Goal: Check status: Check status

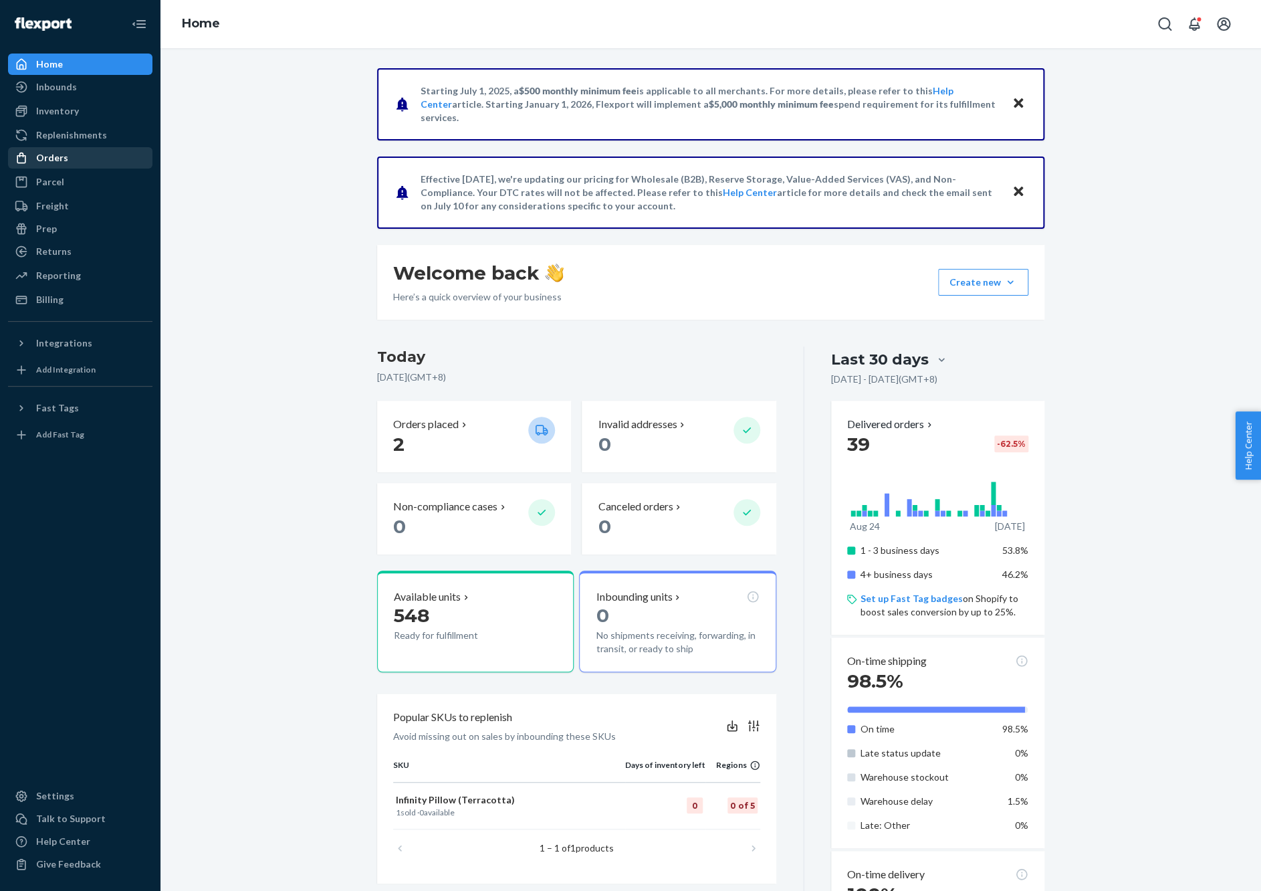
click at [75, 159] on div "Orders" at bounding box center [80, 157] width 142 height 19
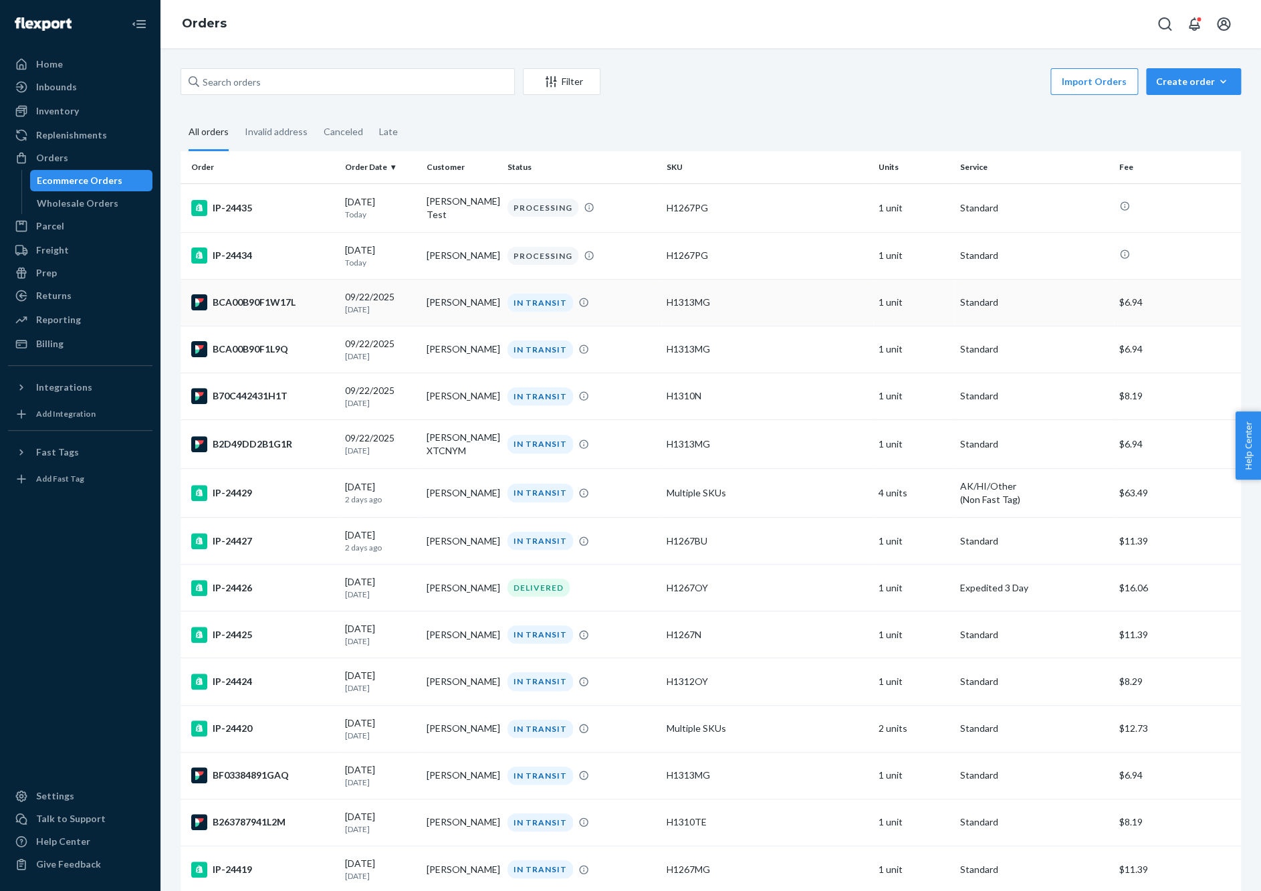
click at [237, 306] on div "BCA00B90F1W17L" at bounding box center [262, 302] width 143 height 16
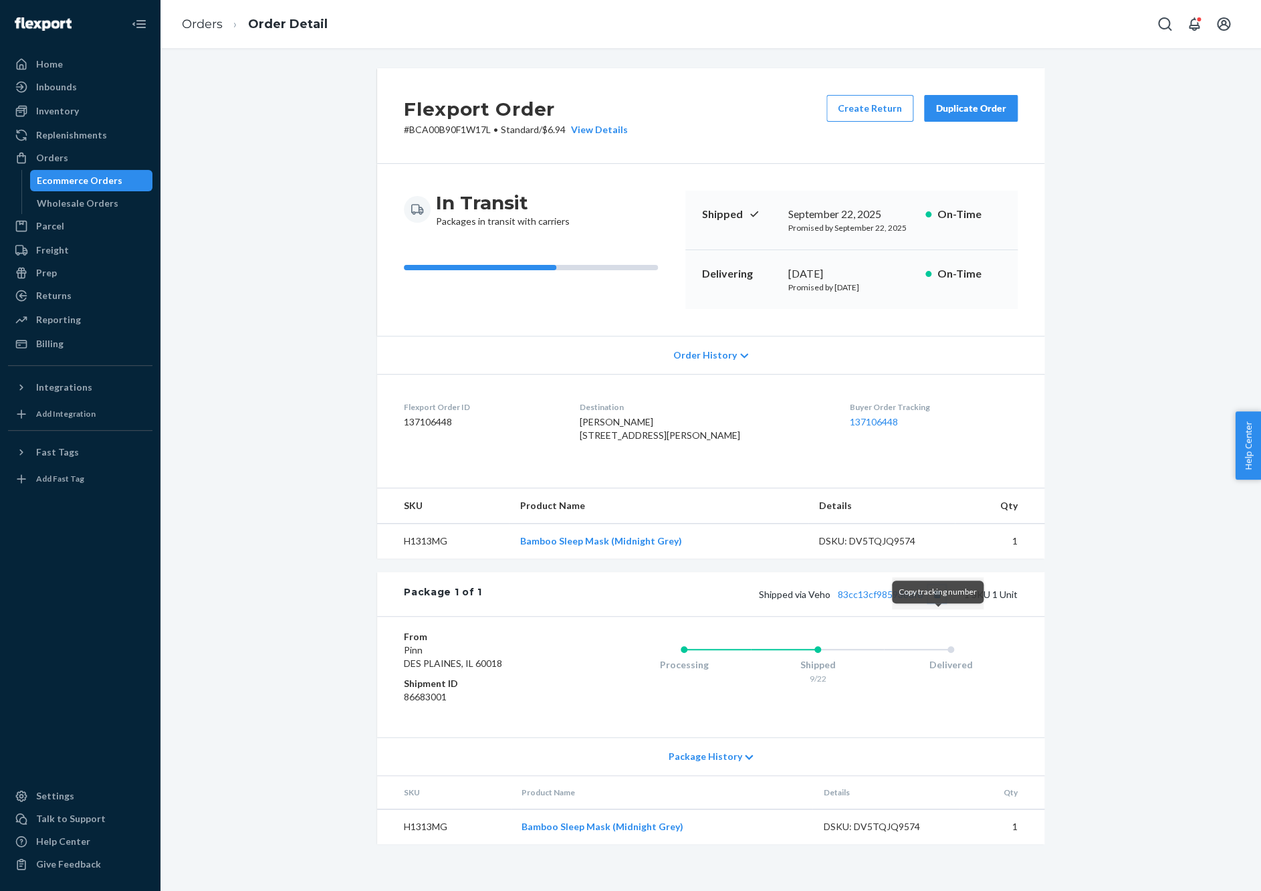
click at [942, 603] on button "Copy tracking number" at bounding box center [936, 593] width 17 height 17
click at [96, 180] on div "Ecommerce Orders" at bounding box center [80, 180] width 86 height 13
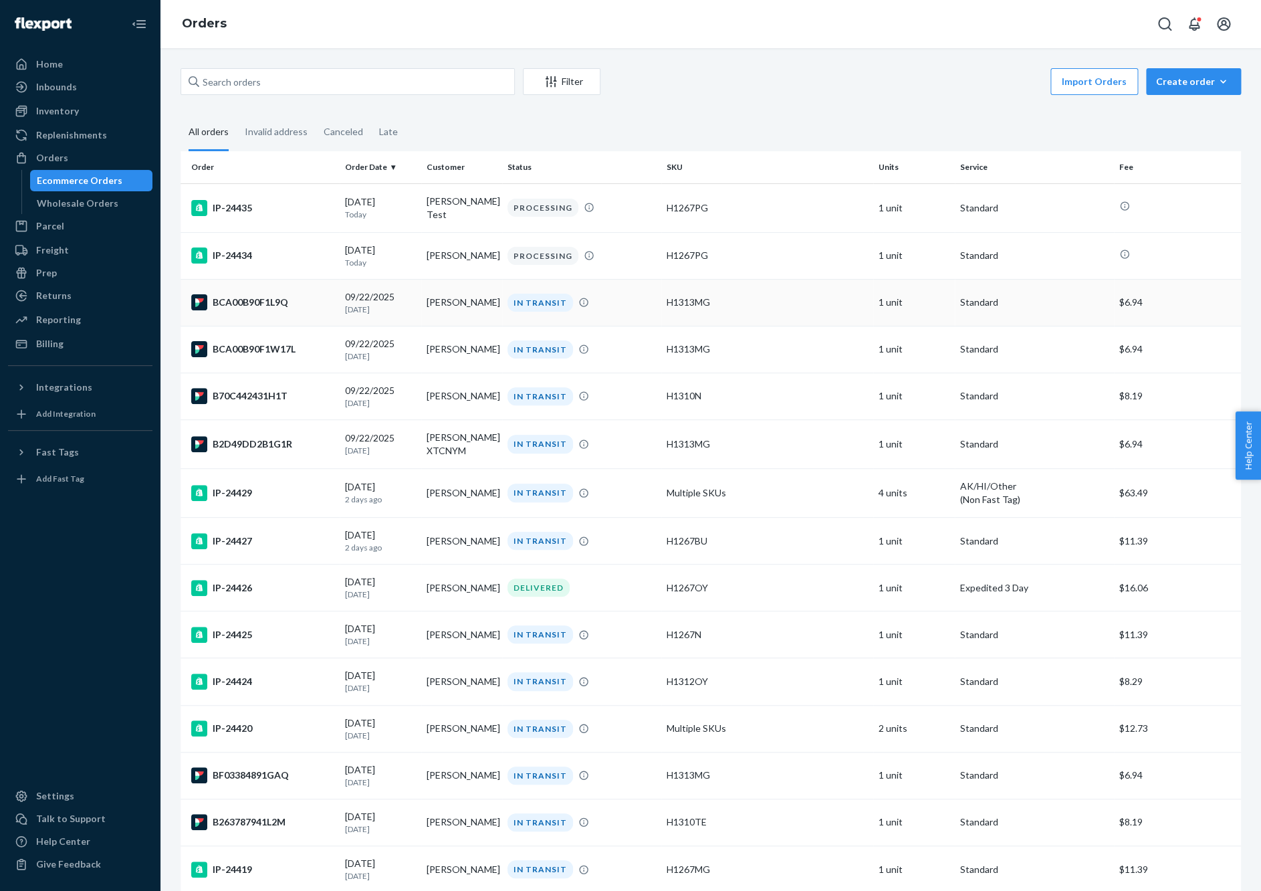
click at [229, 314] on td "BCA00B90F1L9Q" at bounding box center [260, 302] width 159 height 47
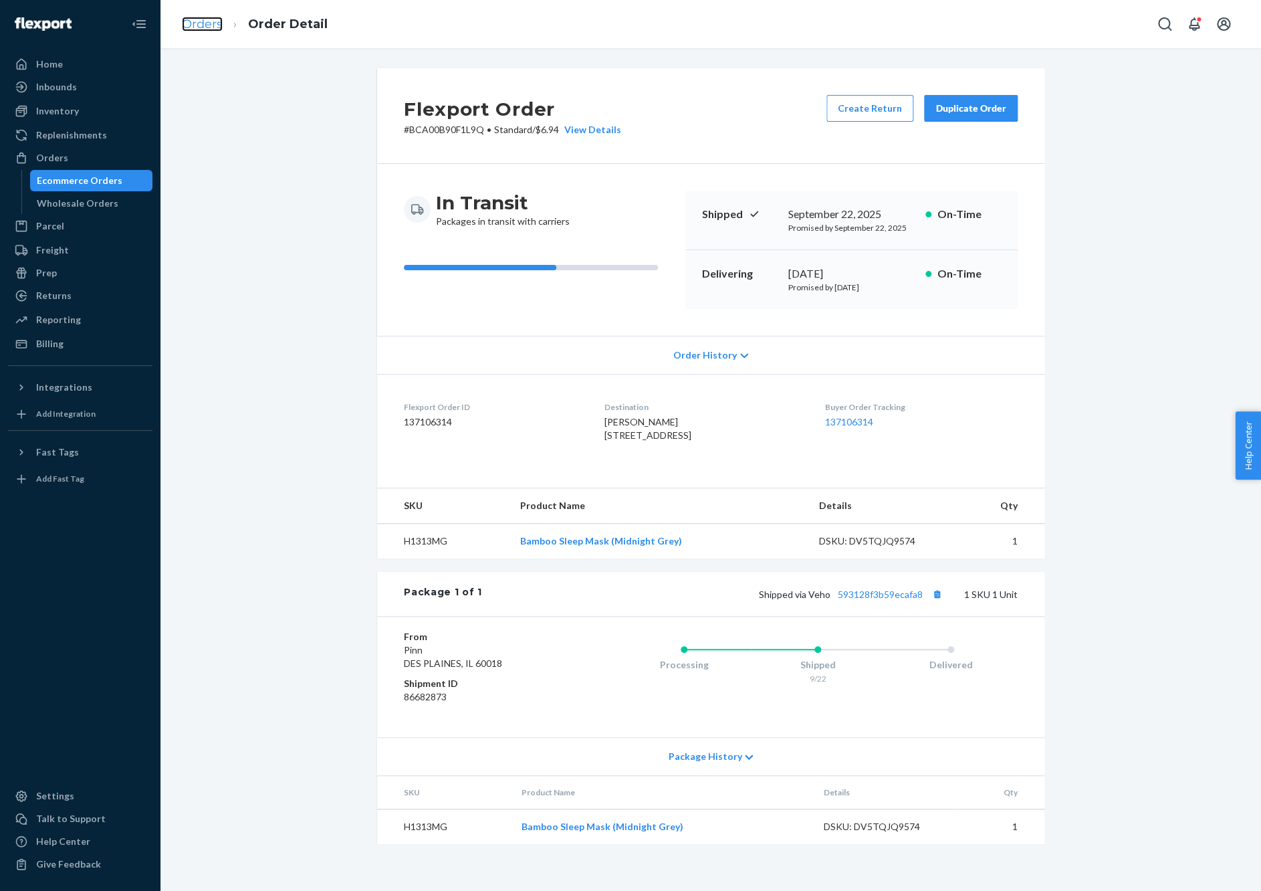
click at [205, 31] on link "Orders" at bounding box center [202, 24] width 41 height 15
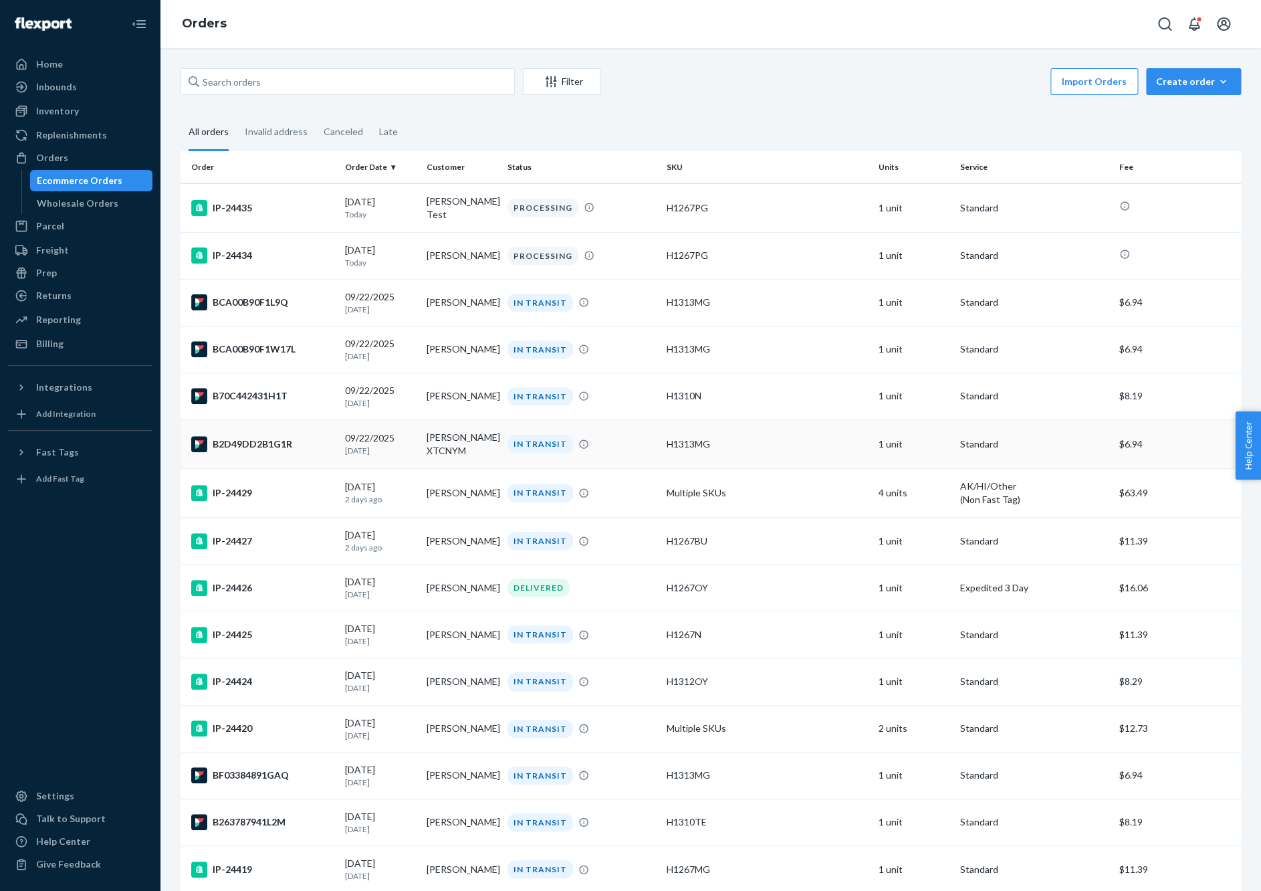
click at [233, 445] on div "B2D49DD2B1G1R" at bounding box center [262, 444] width 143 height 16
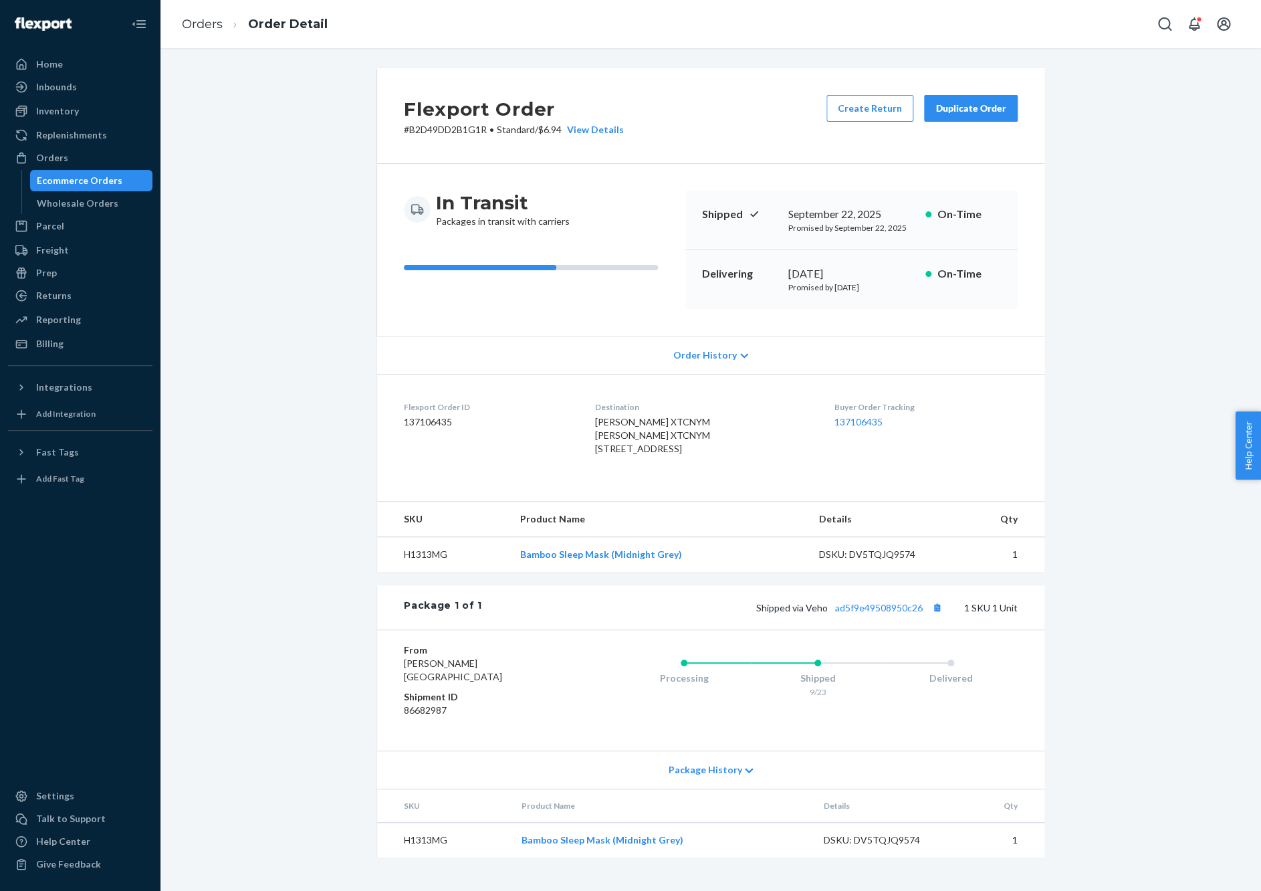
scroll to position [9, 0]
click at [218, 18] on link "Orders" at bounding box center [202, 24] width 41 height 15
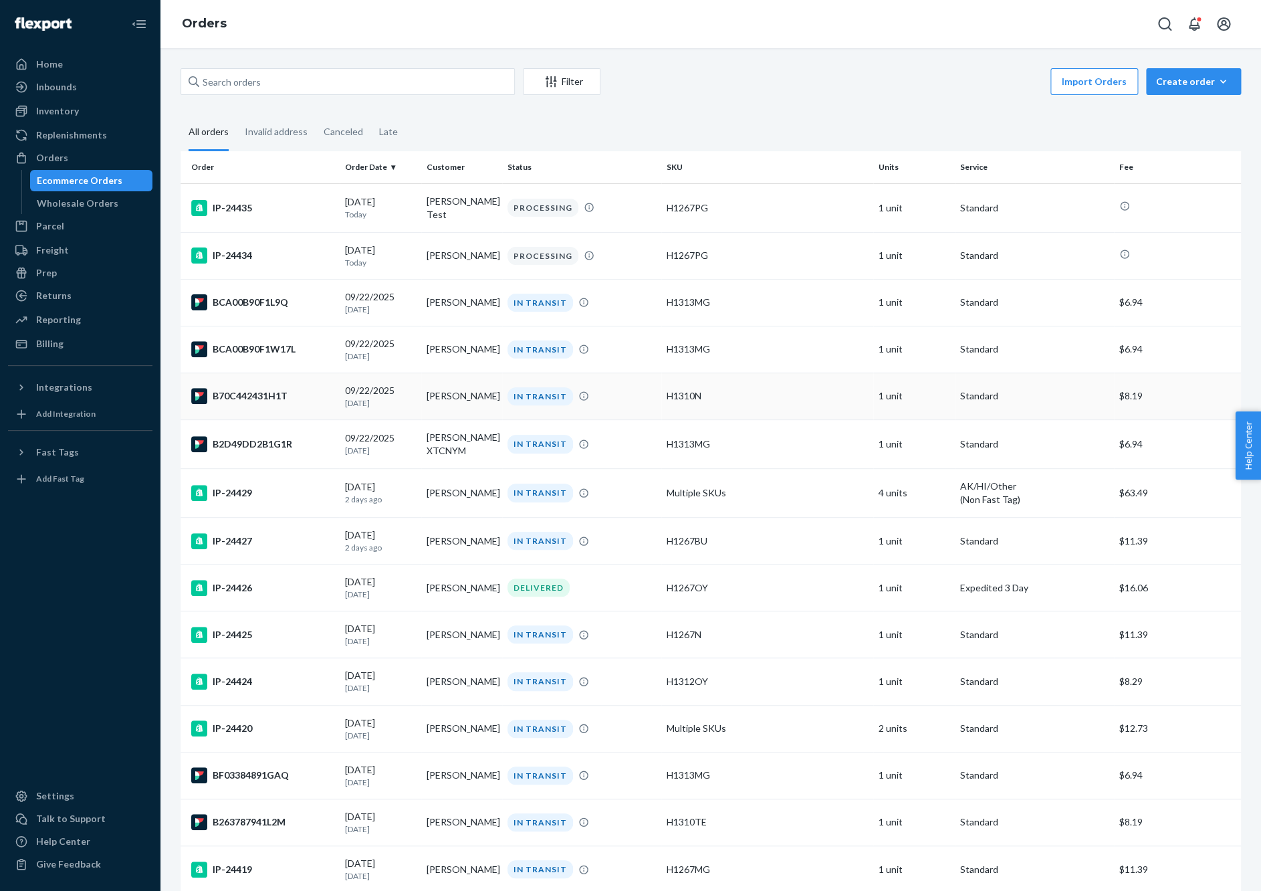
click at [280, 396] on div "B70C442431H1T" at bounding box center [262, 396] width 143 height 16
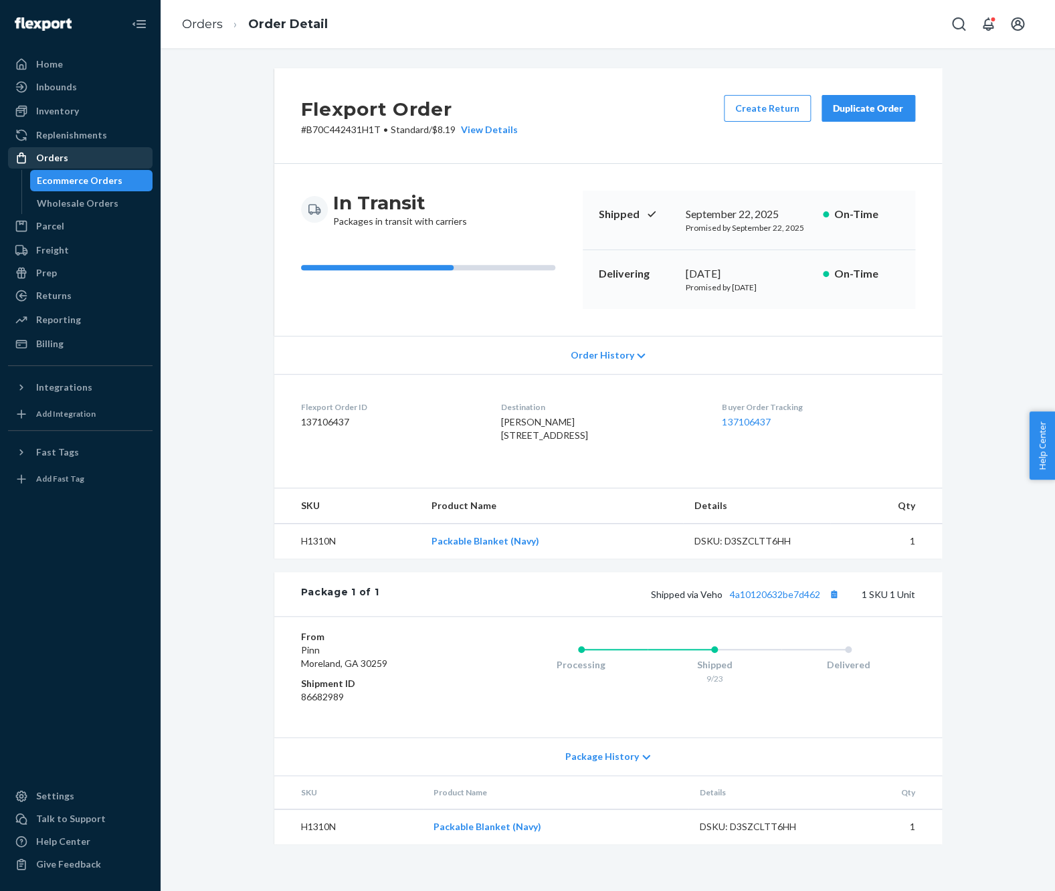
click at [58, 154] on div "Orders" at bounding box center [52, 157] width 32 height 13
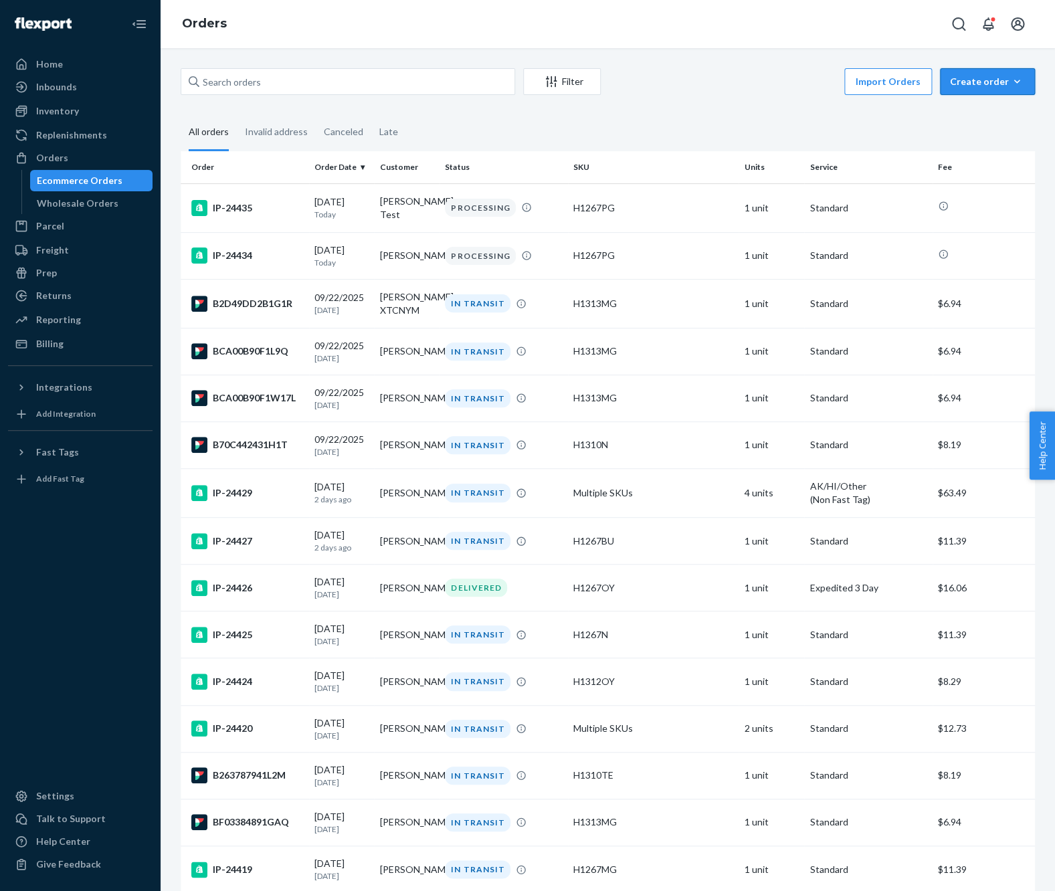
click at [986, 80] on div "Create order" at bounding box center [987, 81] width 75 height 13
click at [1023, 116] on span "Ecommerce order" at bounding box center [995, 113] width 83 height 9
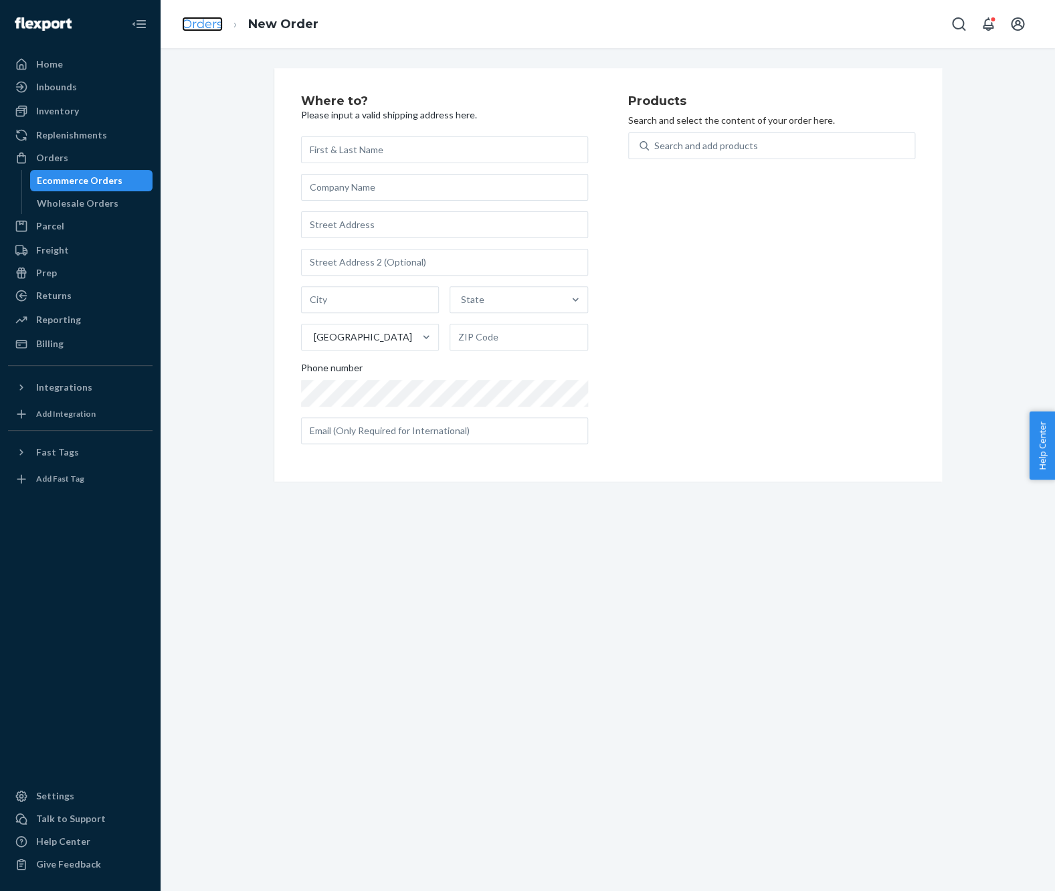
click at [218, 25] on link "Orders" at bounding box center [202, 24] width 41 height 15
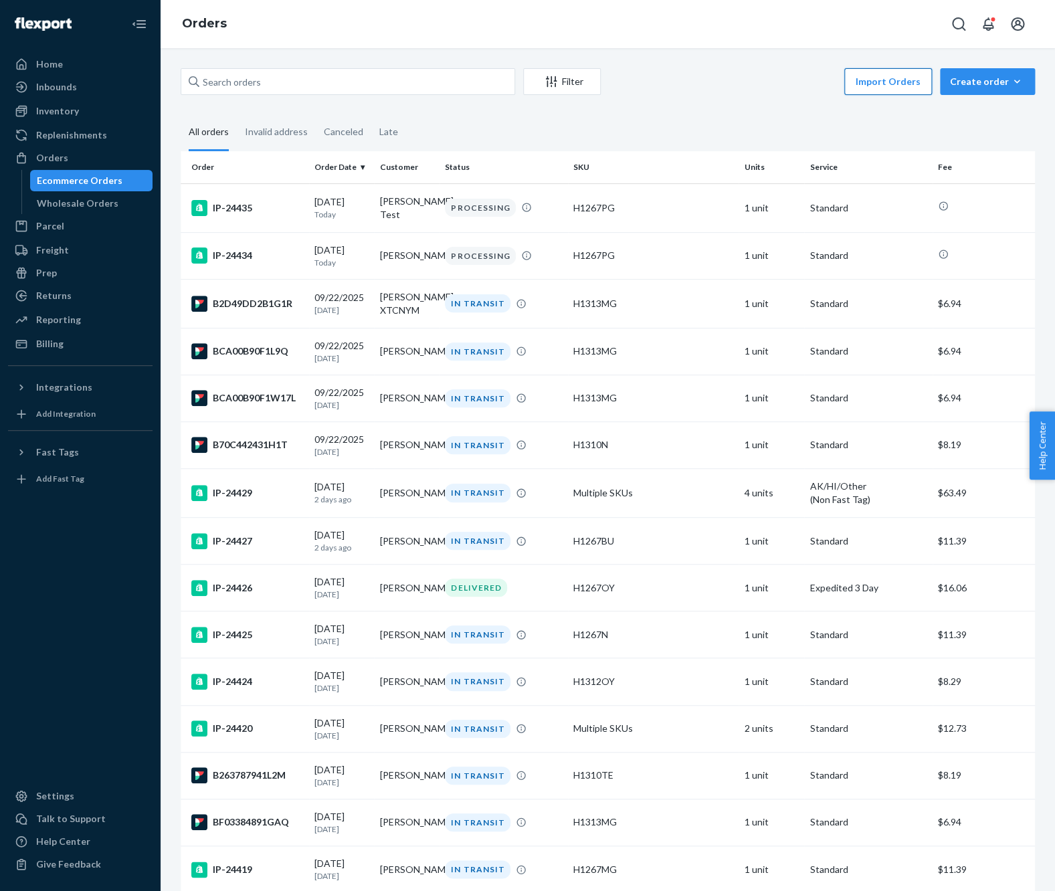
click at [880, 89] on button "Import Orders" at bounding box center [888, 81] width 88 height 27
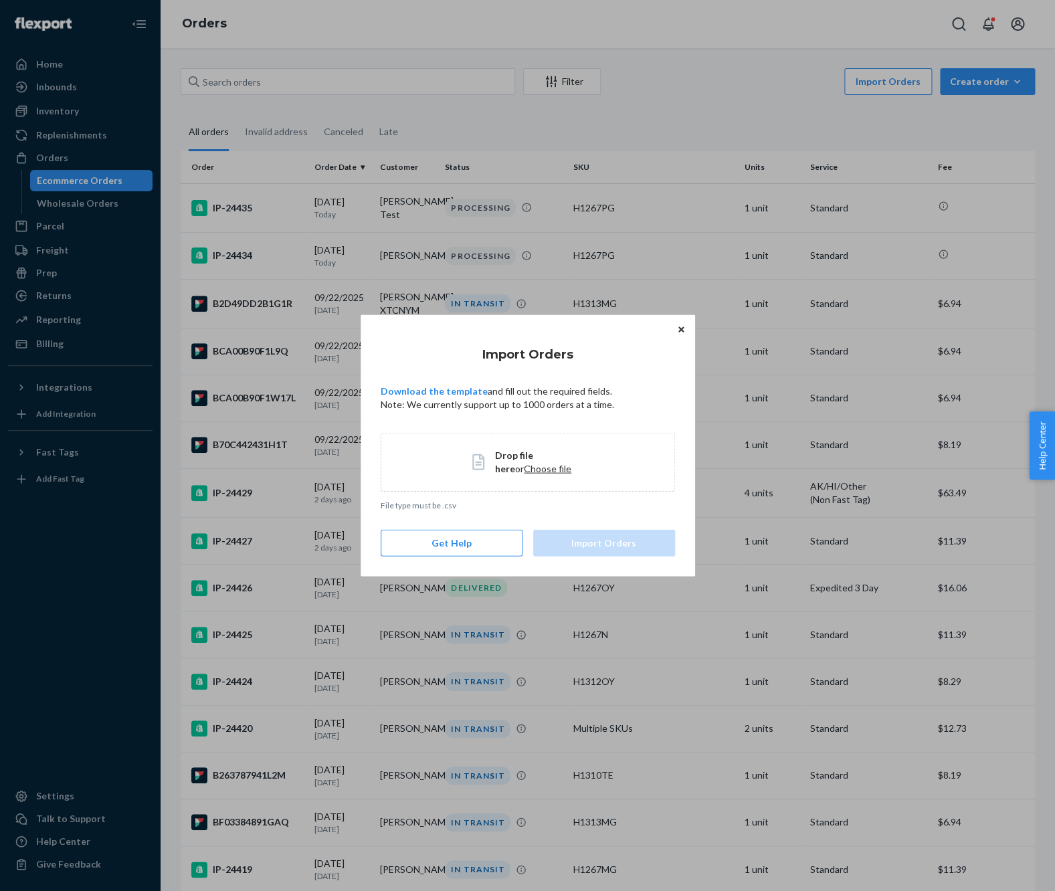
click at [480, 469] on icon at bounding box center [478, 461] width 12 height 16
click at [617, 546] on button "Import Orders" at bounding box center [604, 543] width 142 height 27
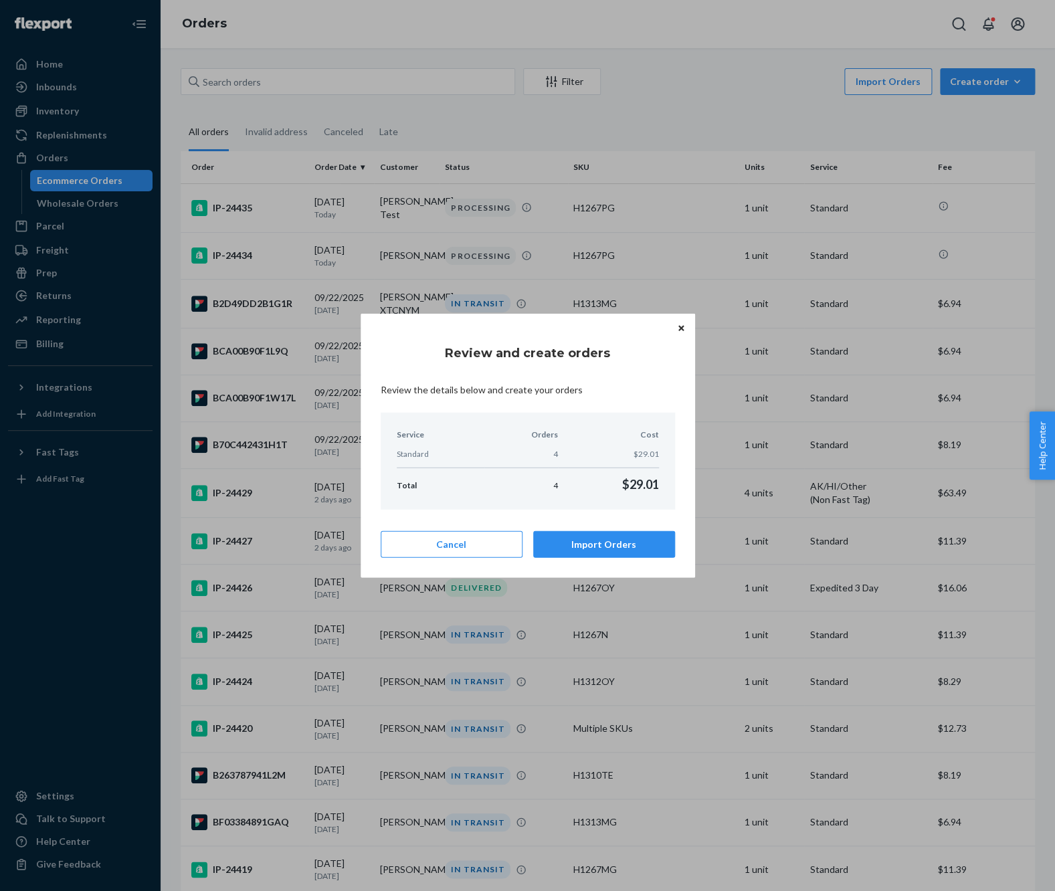
click at [617, 546] on button "Import Orders" at bounding box center [604, 543] width 142 height 27
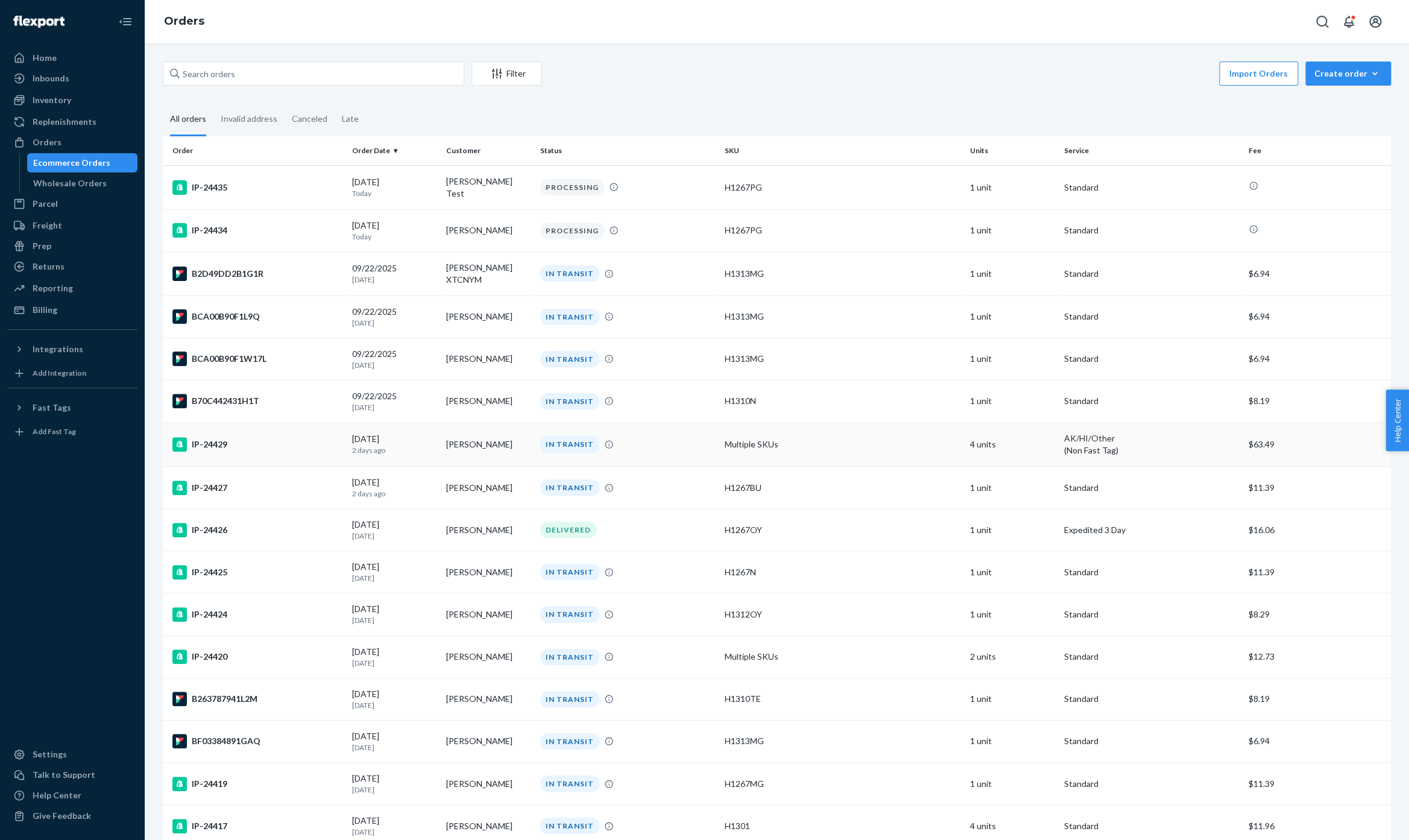
click at [218, 434] on td "IP-24429" at bounding box center [255, 444] width 185 height 44
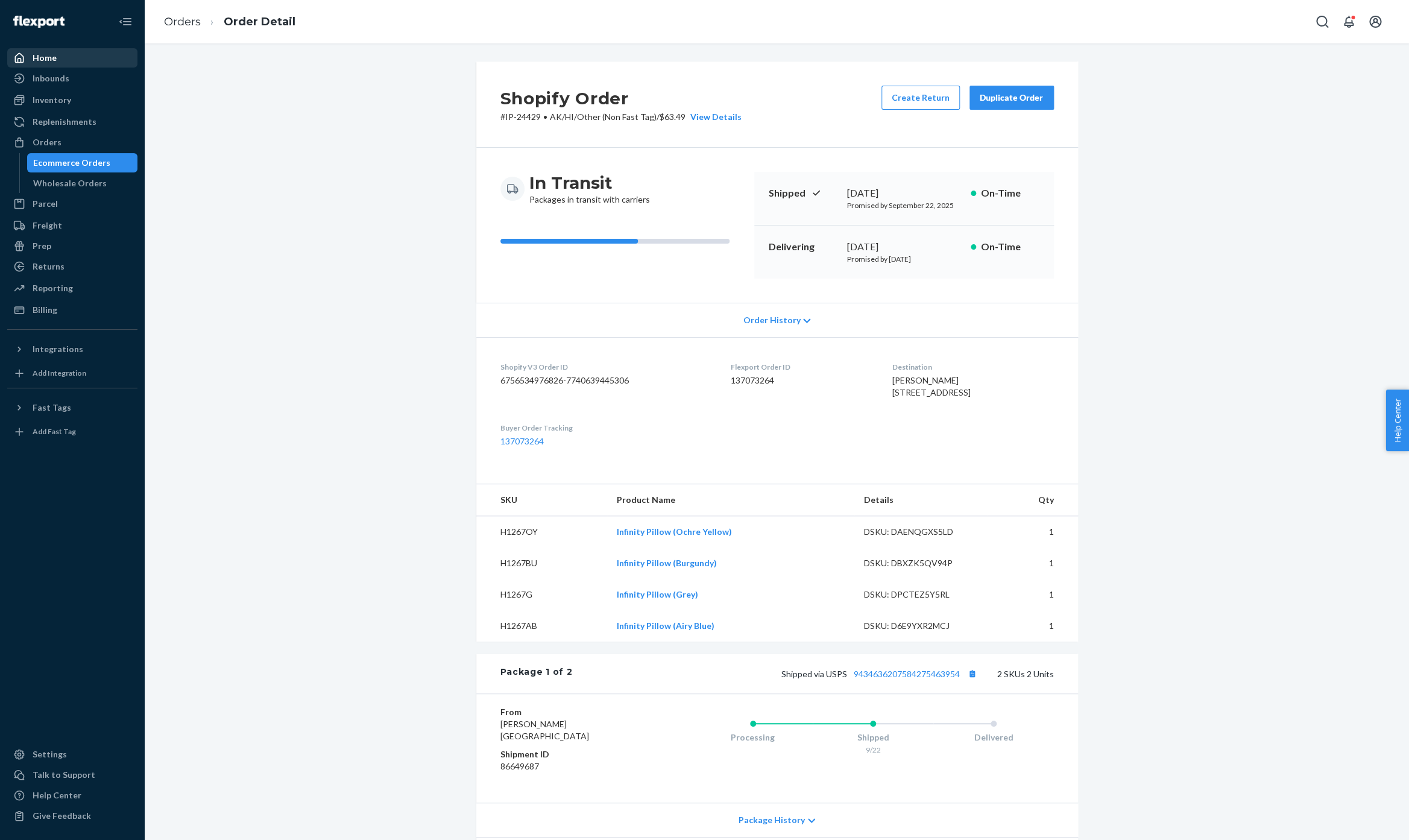
click at [66, 66] on div "Home" at bounding box center [72, 58] width 128 height 17
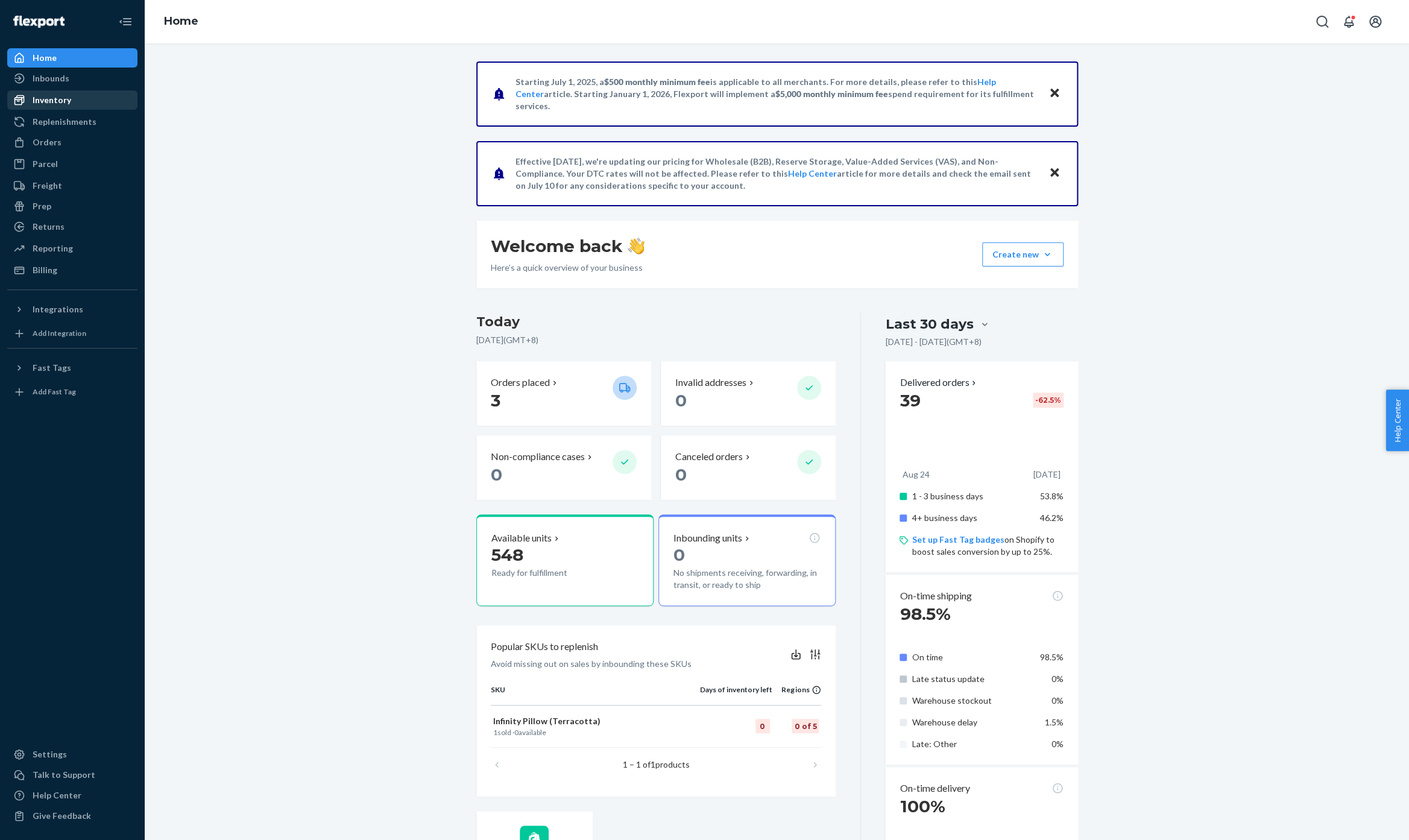
click at [70, 90] on link "Inventory" at bounding box center [72, 99] width 130 height 19
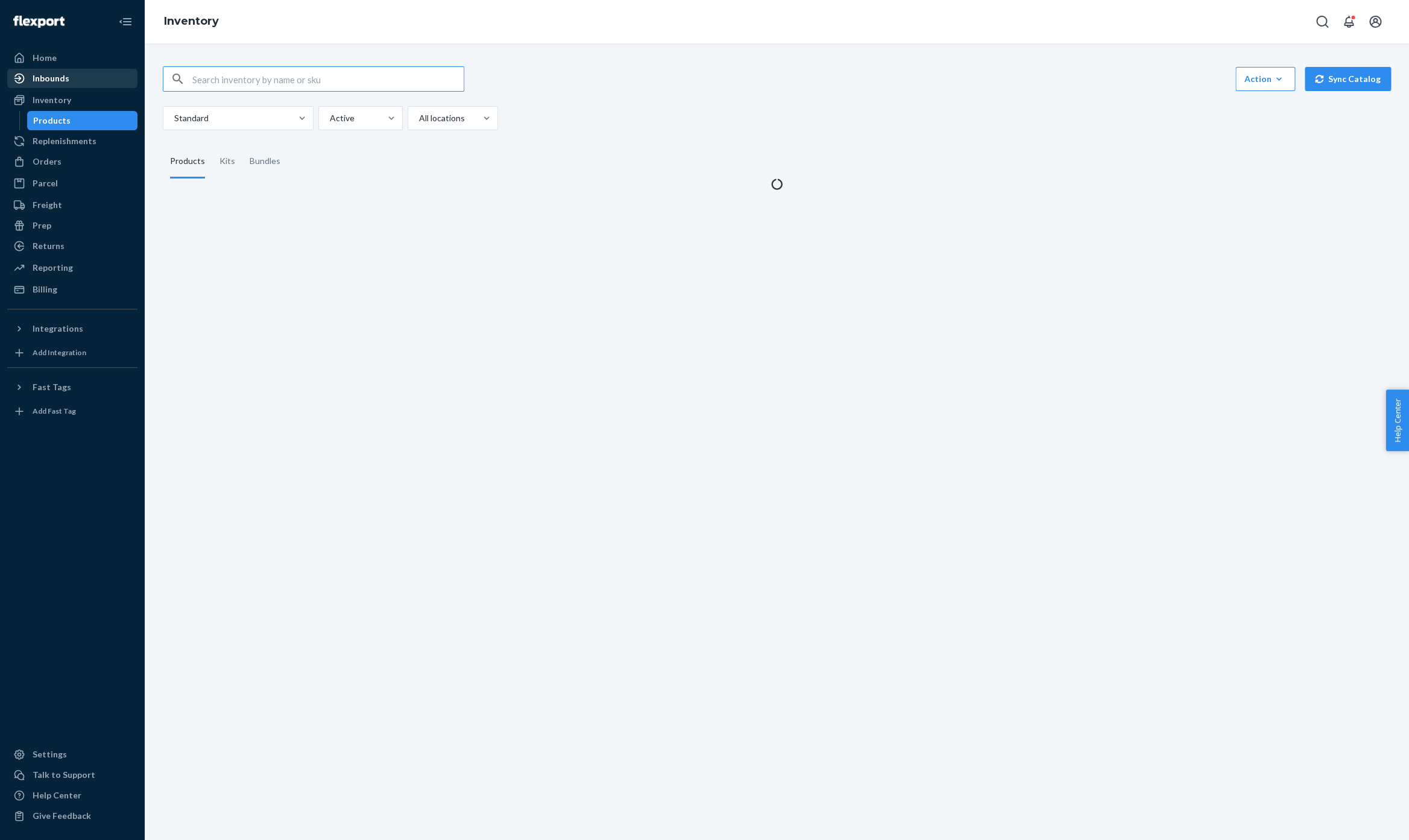
click at [62, 79] on div "Inbounds" at bounding box center [50, 78] width 37 height 12
